Goal: Transaction & Acquisition: Purchase product/service

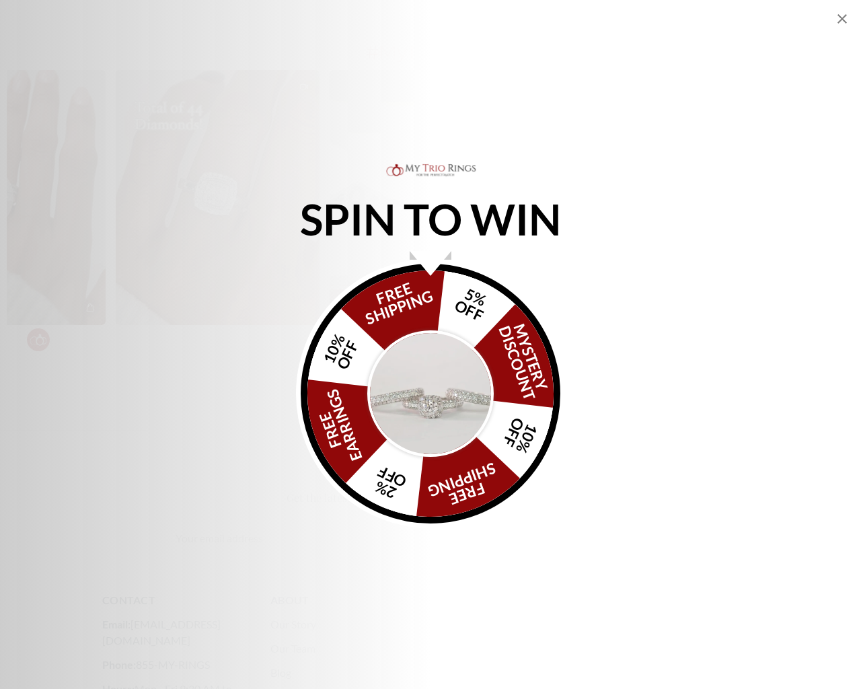
scroll to position [4603, 0]
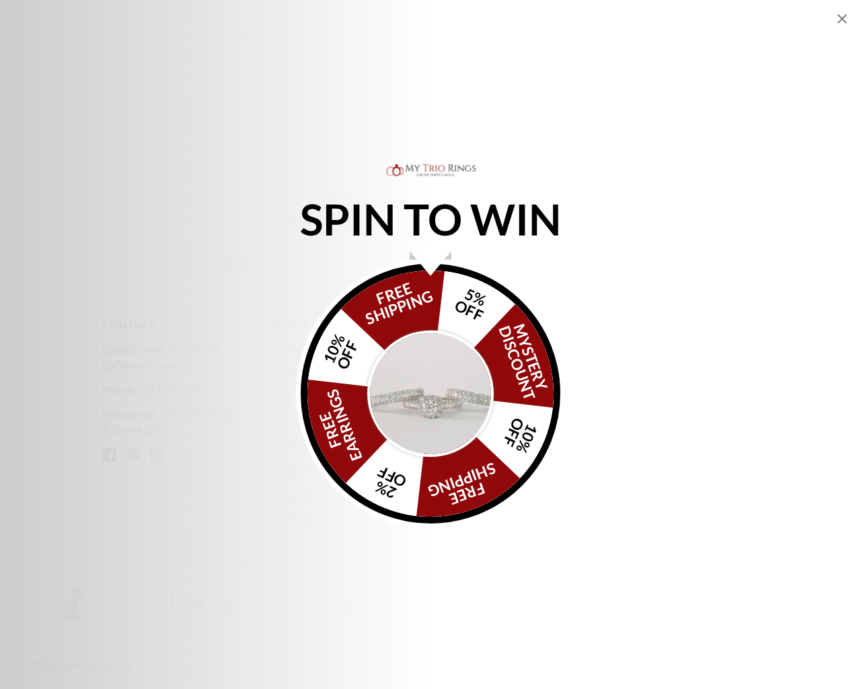
scroll to position [3204, 0]
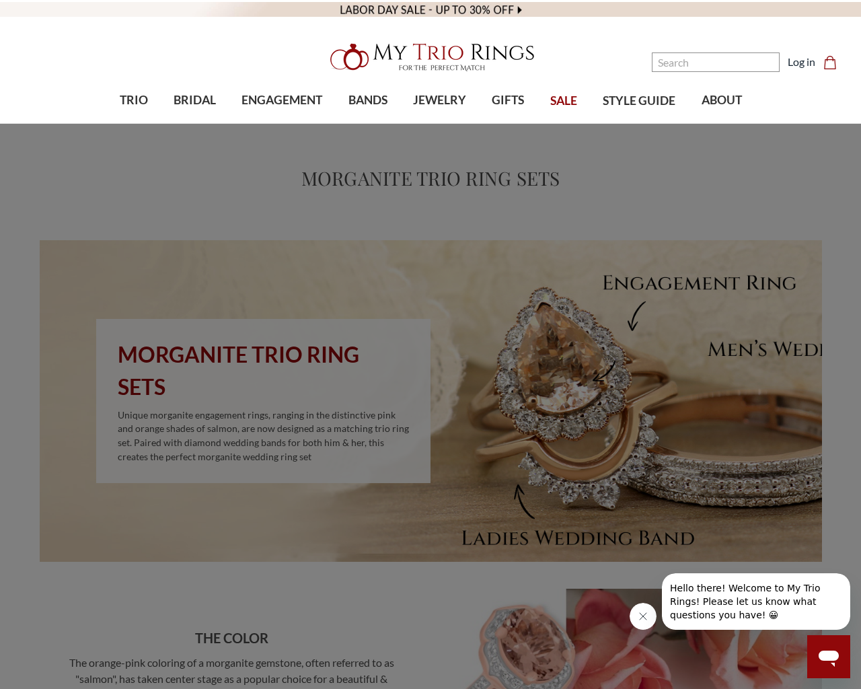
click at [854, 344] on div "Browse by Gemstone Natural Diamonds Lab Diamonds Colored Lab Diamonds Ruby Morg…" at bounding box center [430, 281] width 861 height 315
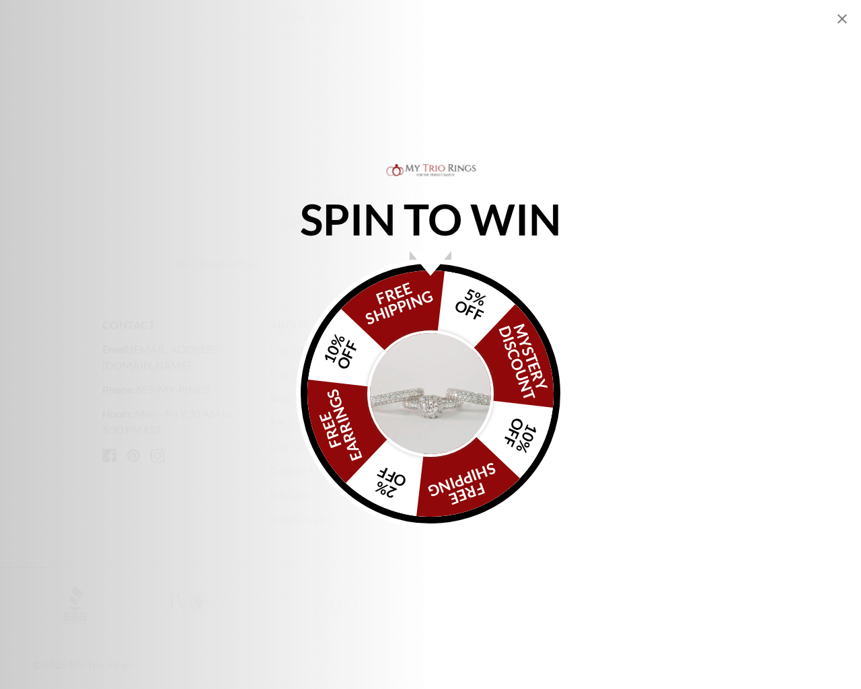
scroll to position [4583, 0]
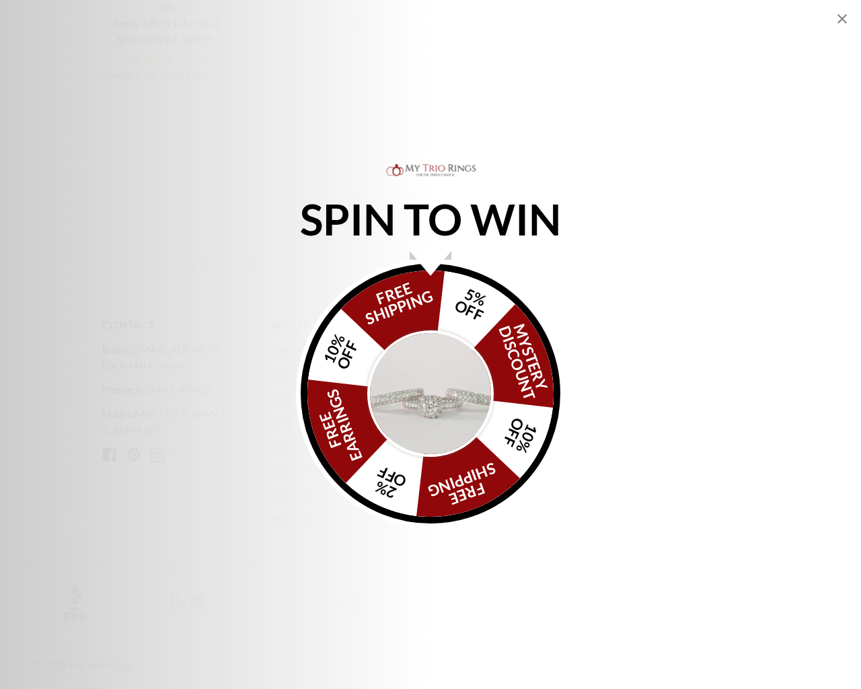
scroll to position [3071, 0]
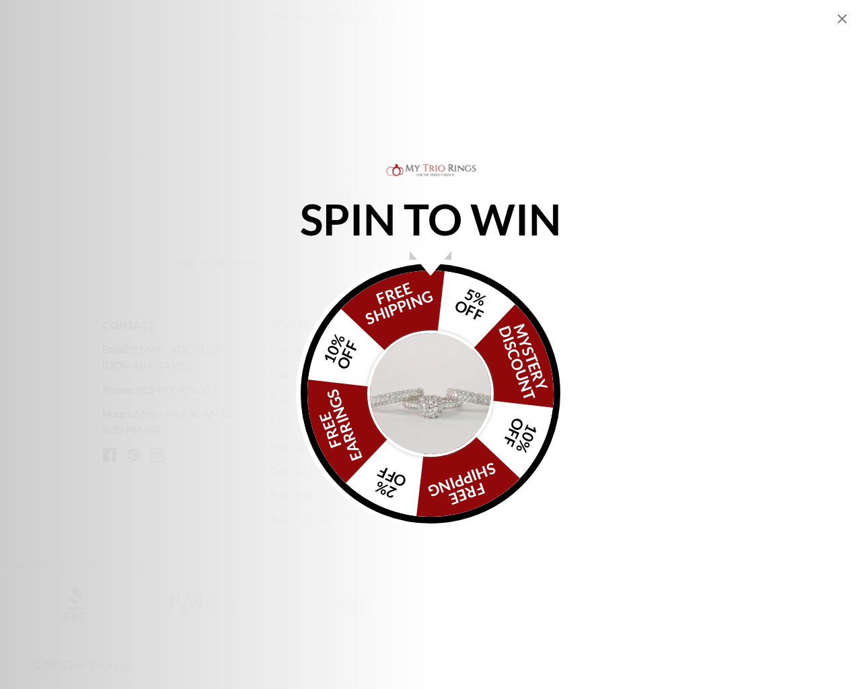
scroll to position [3207, 0]
